Goal: Find specific page/section: Find specific page/section

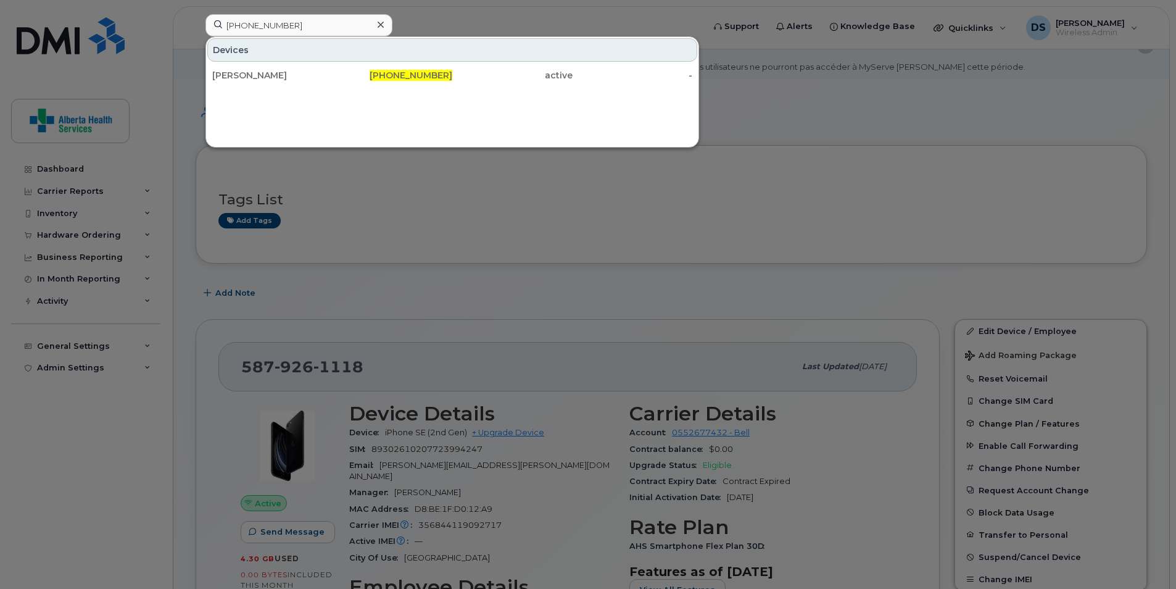
scroll to position [62, 0]
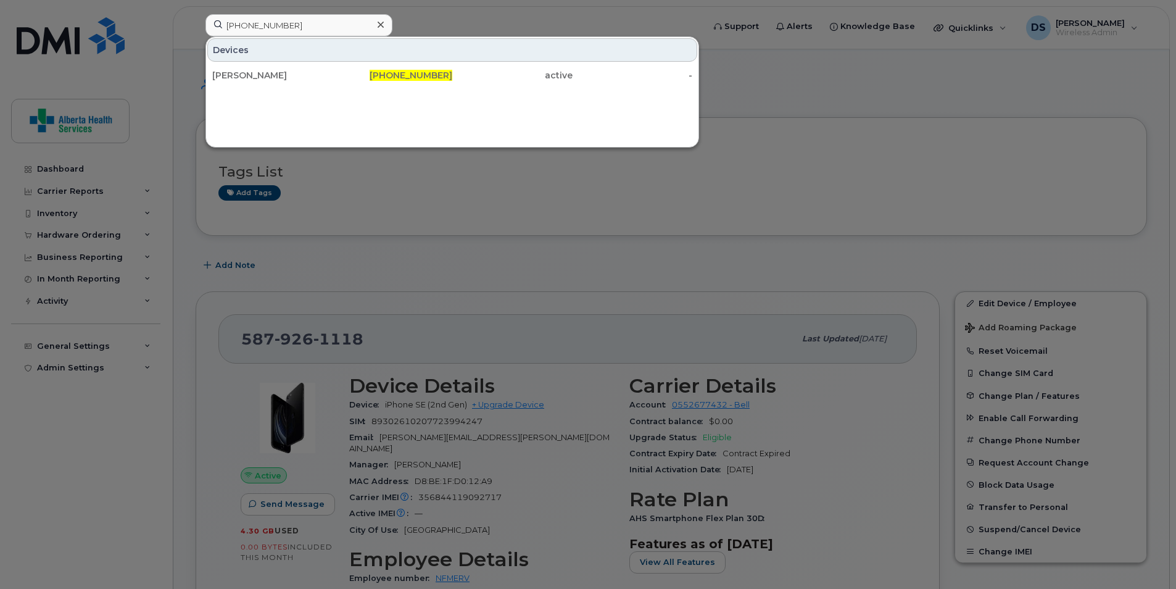
click at [93, 453] on div at bounding box center [588, 294] width 1176 height 589
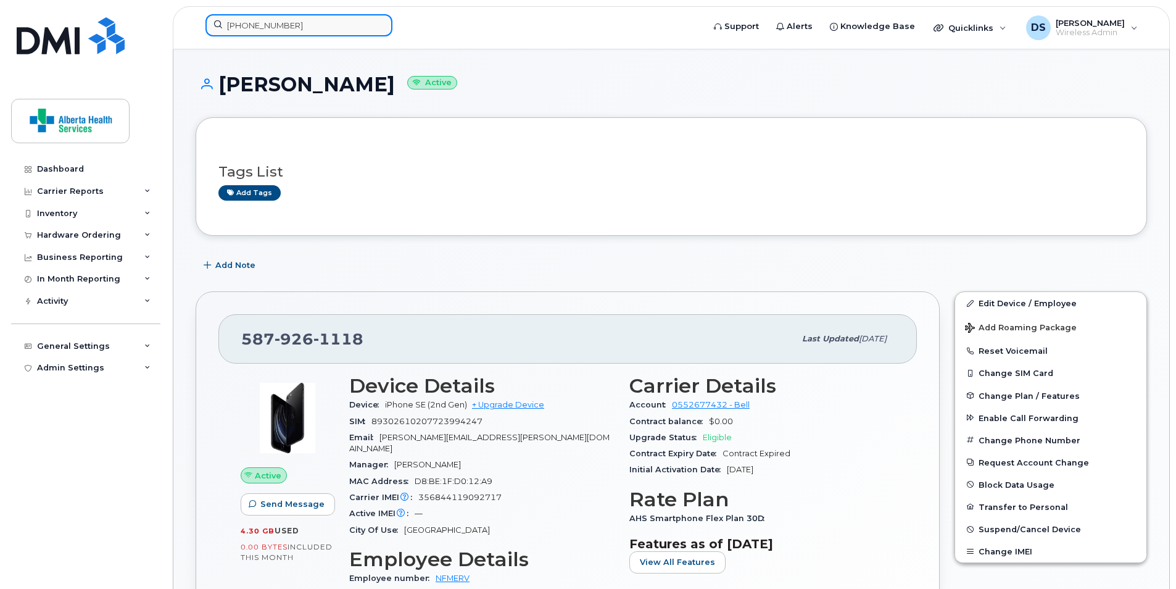
click at [277, 19] on input "780-940-3481" at bounding box center [298, 25] width 187 height 22
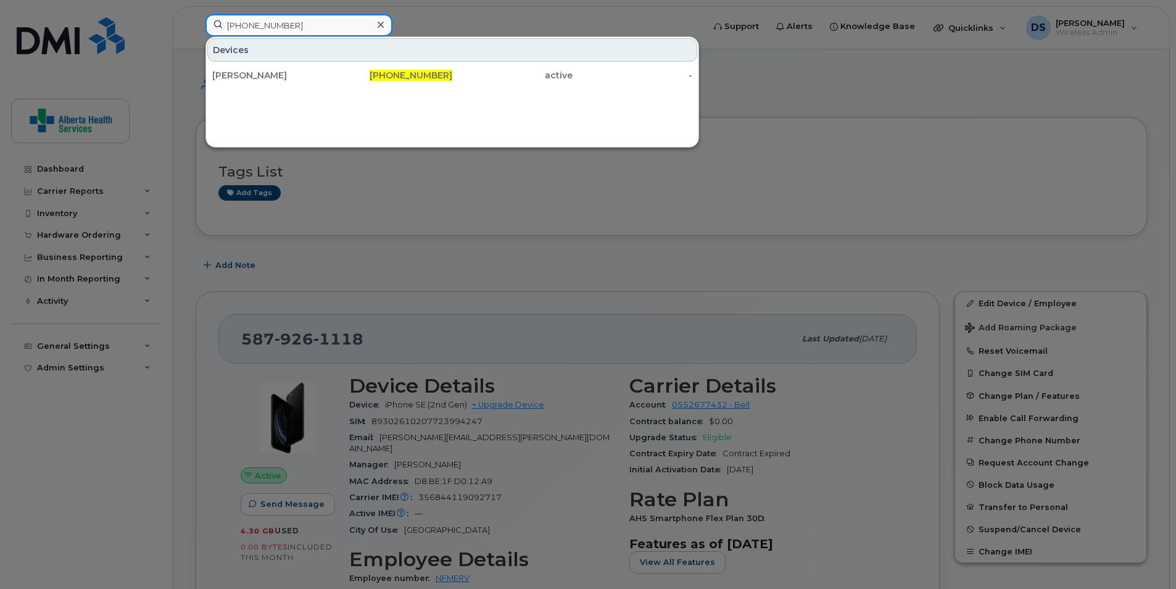
drag, startPoint x: 275, startPoint y: 27, endPoint x: 254, endPoint y: 25, distance: 20.4
click at [254, 25] on input "780-940-3481" at bounding box center [298, 25] width 187 height 22
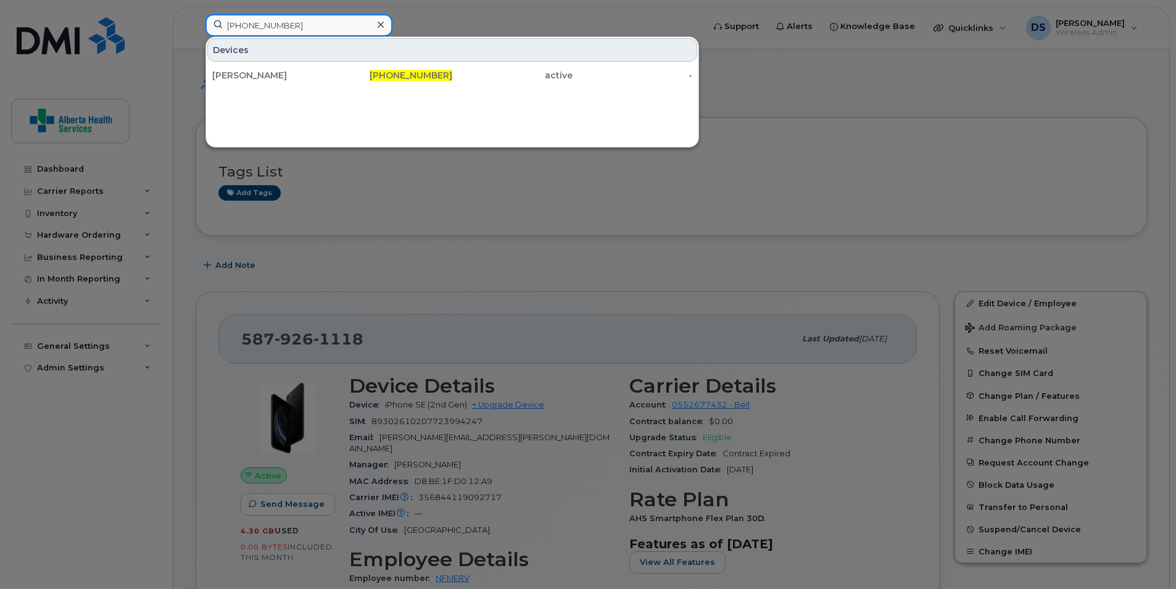
click at [254, 25] on input "780-940-3481" at bounding box center [298, 25] width 187 height 22
paste input "268-1027"
click at [271, 20] on input "[PHONE_NUMBER]" at bounding box center [298, 25] width 187 height 22
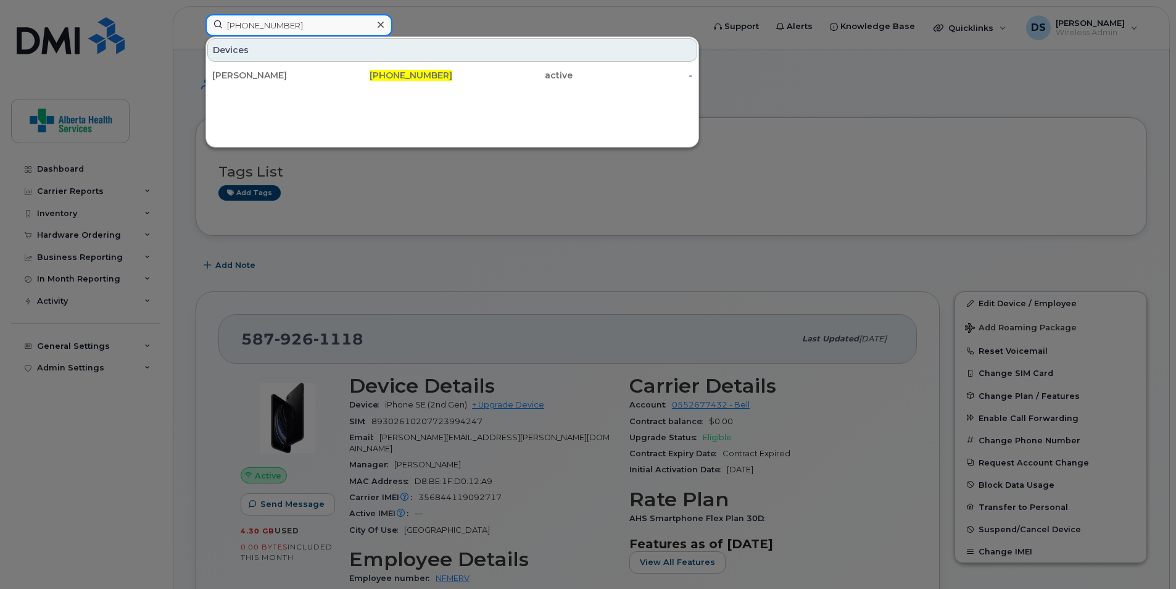
click at [271, 20] on input "[PHONE_NUMBER]" at bounding box center [298, 25] width 187 height 22
paste input "268 1342"
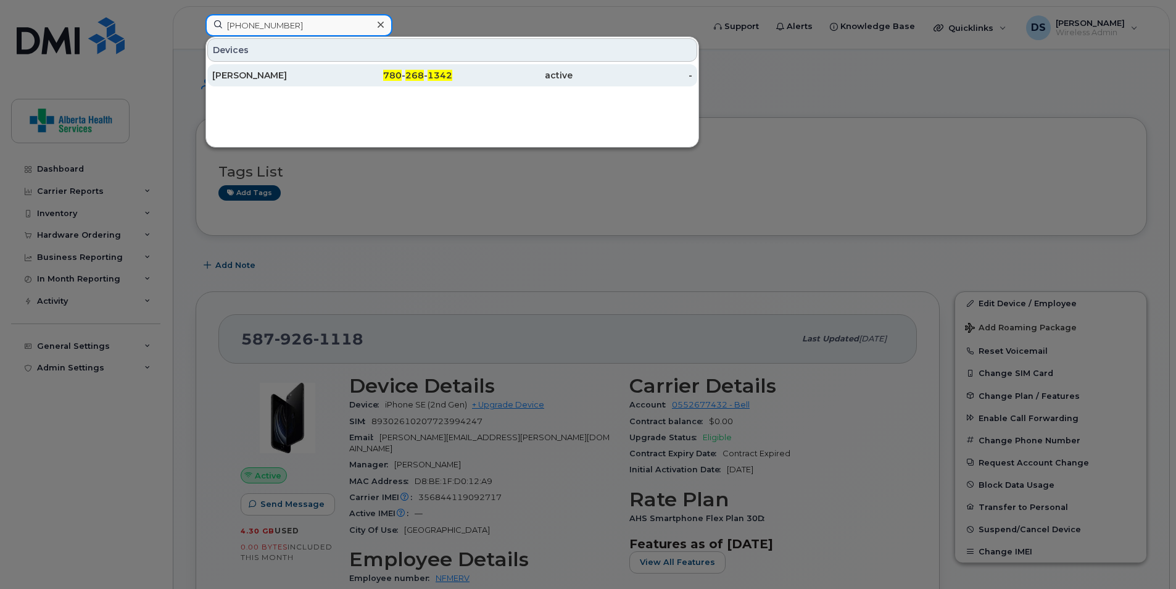
type input "780 268 1342"
click at [242, 74] on div "[PERSON_NAME]" at bounding box center [272, 75] width 120 height 12
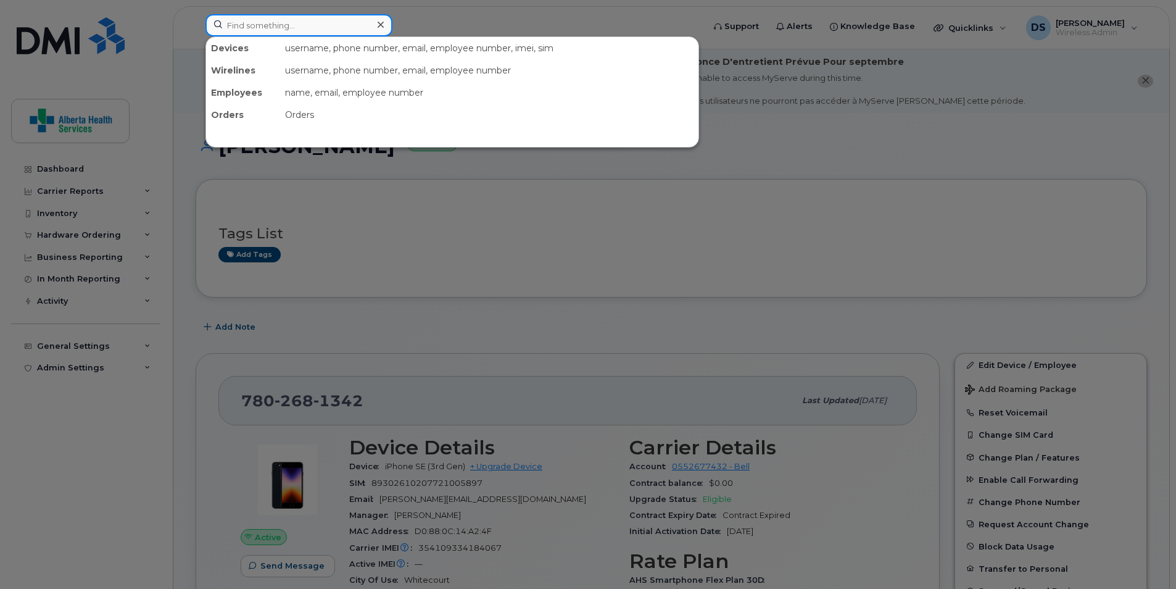
click at [276, 27] on input at bounding box center [298, 25] width 187 height 22
click at [299, 25] on input at bounding box center [298, 25] width 187 height 22
paste input "[PHONE_NUMBER]"
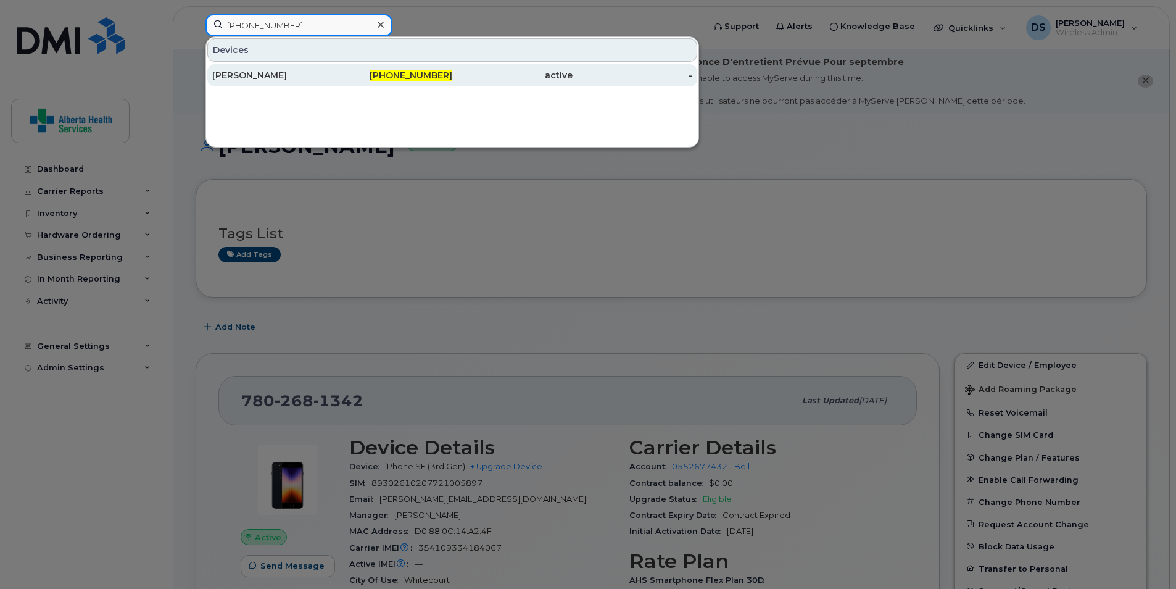
type input "[PHONE_NUMBER]"
click at [318, 79] on div "[PERSON_NAME]" at bounding box center [272, 75] width 120 height 12
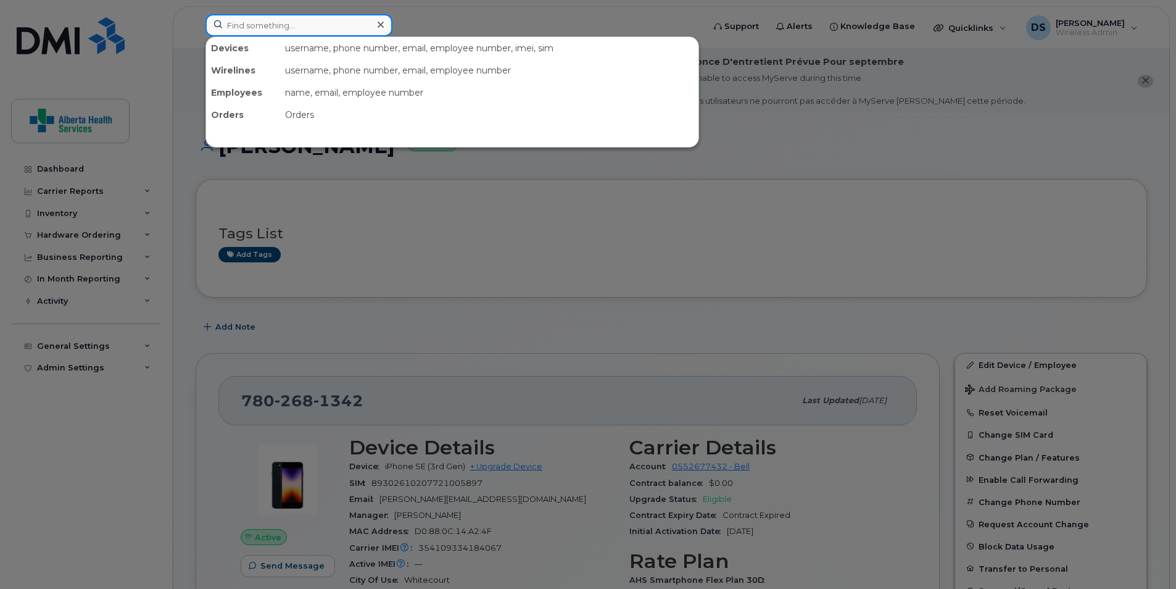
click at [325, 31] on input at bounding box center [298, 25] width 187 height 22
paste input "780-499-5544"
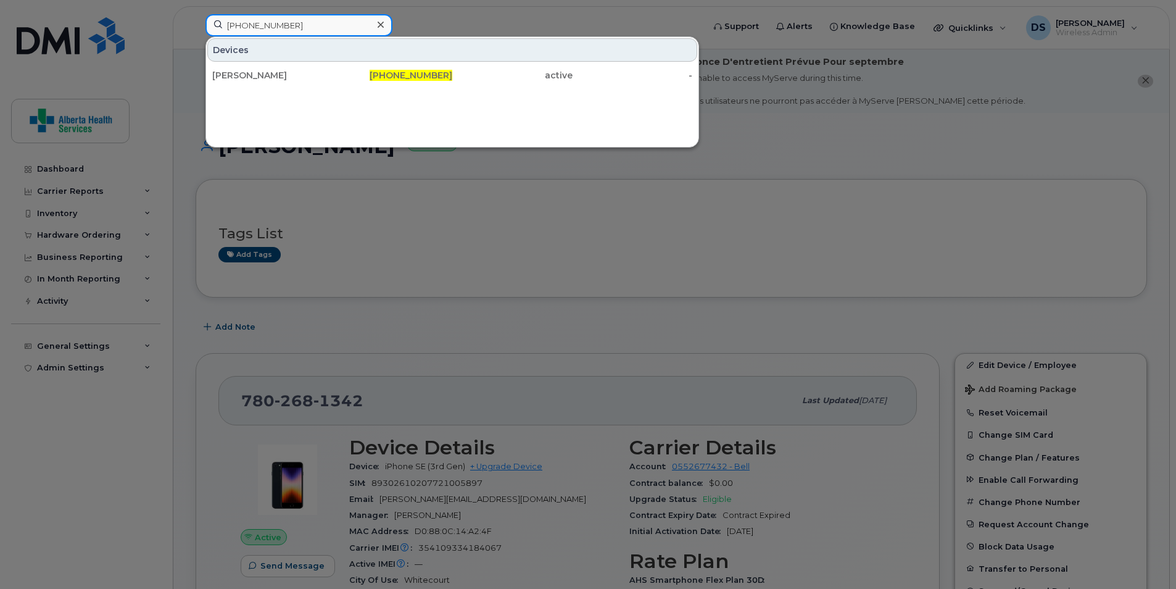
type input "780-499-5544"
